Goal: Transaction & Acquisition: Purchase product/service

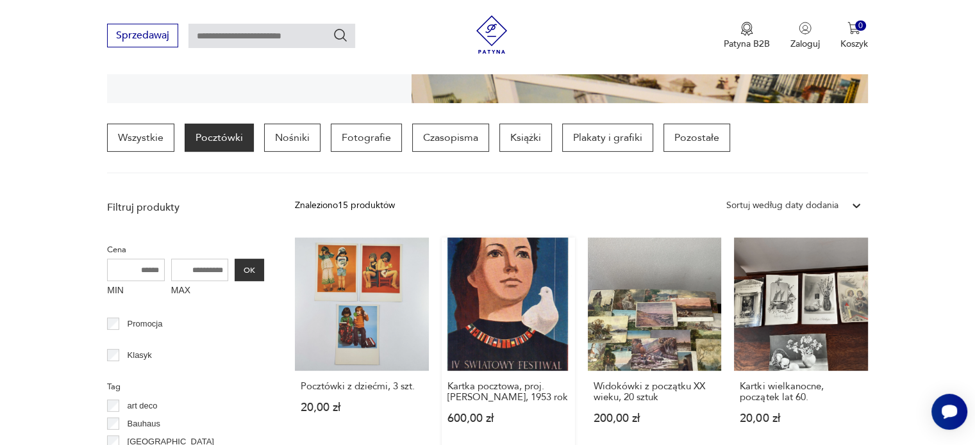
click at [513, 323] on link "Kartka pocztowa, proj. [PERSON_NAME], 1953 rok 600,00 zł" at bounding box center [507, 343] width 133 height 211
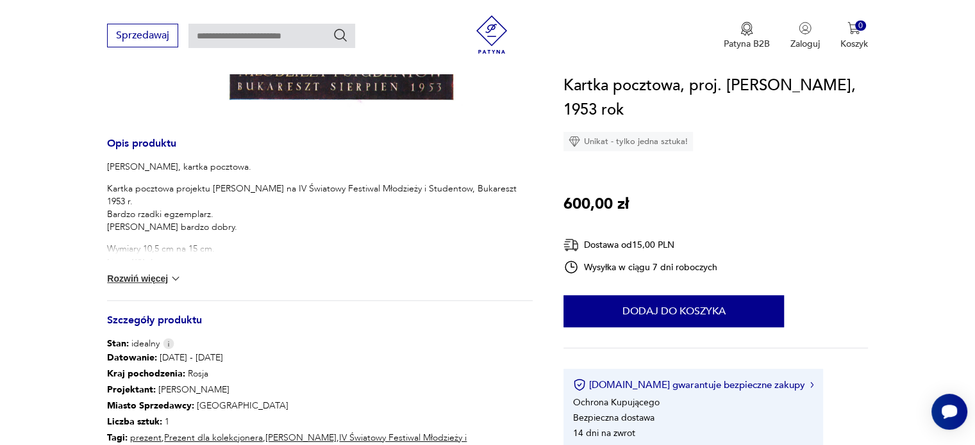
scroll to position [384, 0]
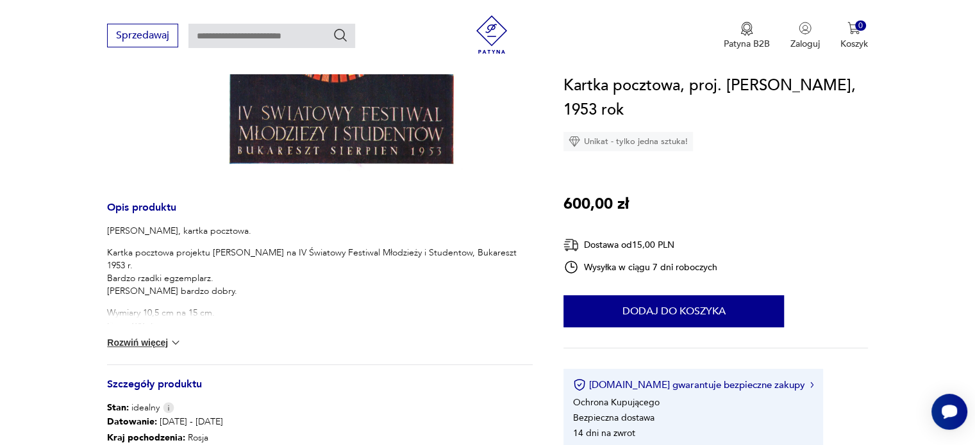
click at [163, 343] on button "Rozwiń więcej" at bounding box center [144, 342] width 74 height 13
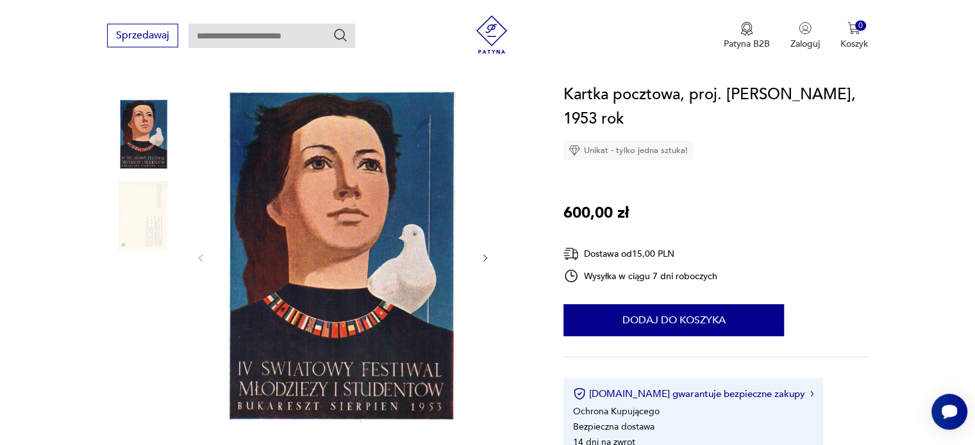
scroll to position [128, 0]
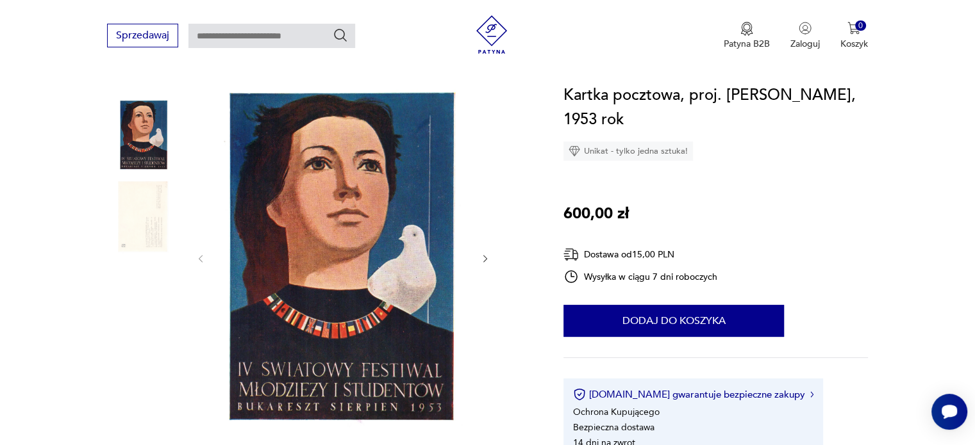
click at [144, 212] on img at bounding box center [143, 217] width 73 height 73
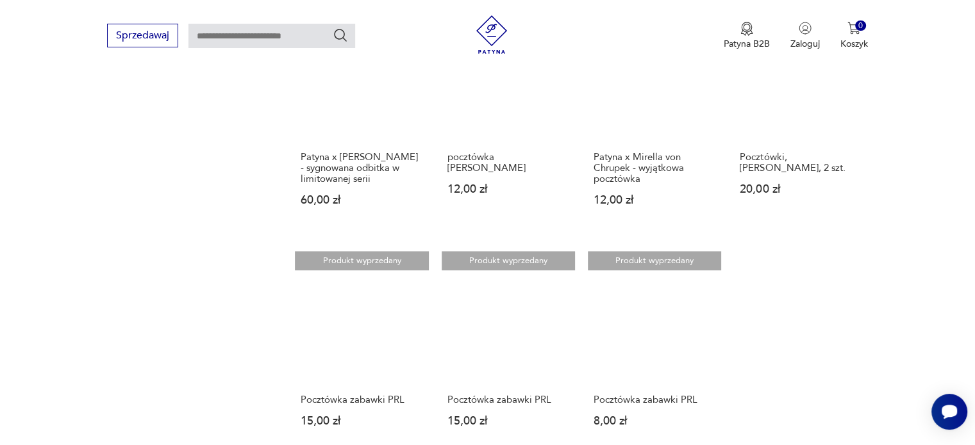
scroll to position [1134, 0]
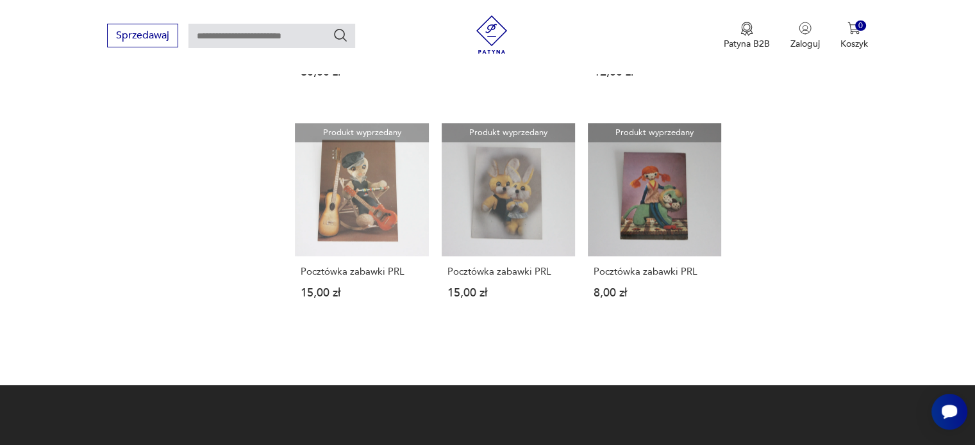
scroll to position [19, 0]
